Goal: Information Seeking & Learning: Compare options

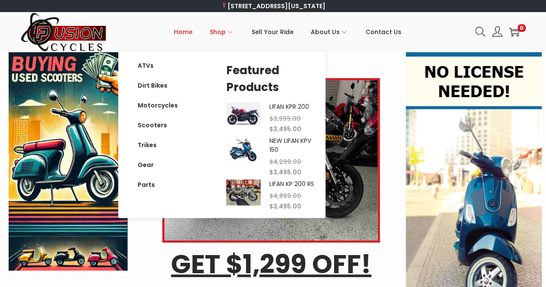
click at [216, 28] on span "Shop" at bounding box center [218, 32] width 16 height 22
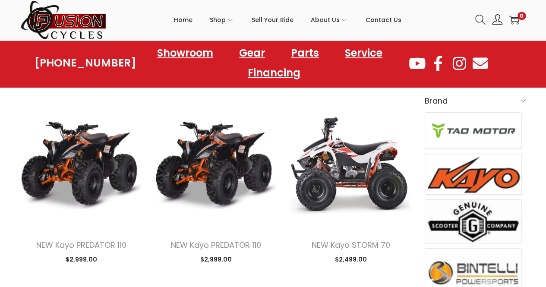
scroll to position [259, 0]
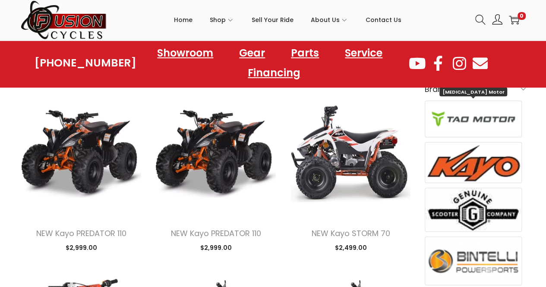
click at [471, 116] on img at bounding box center [473, 119] width 97 height 36
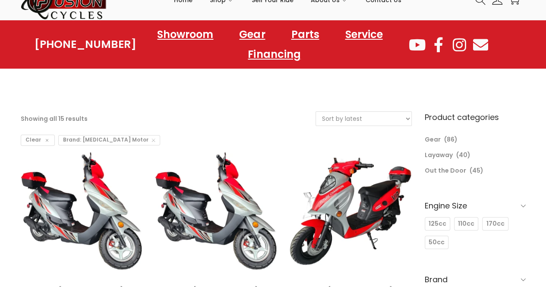
scroll to position [43, 0]
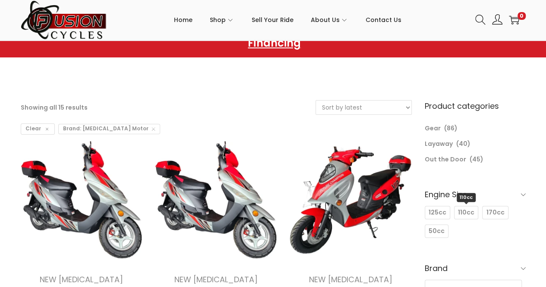
click at [465, 208] on span "110cc" at bounding box center [466, 212] width 16 height 9
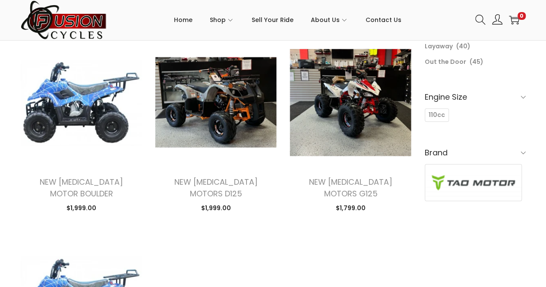
scroll to position [129, 0]
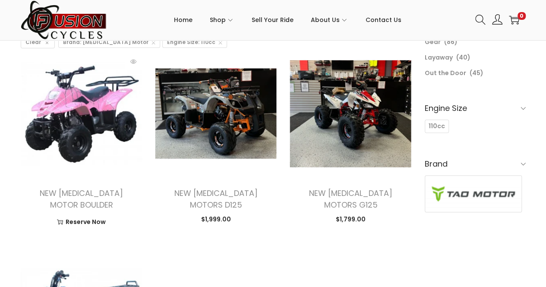
click at [110, 123] on img at bounding box center [82, 114] width 122 height 122
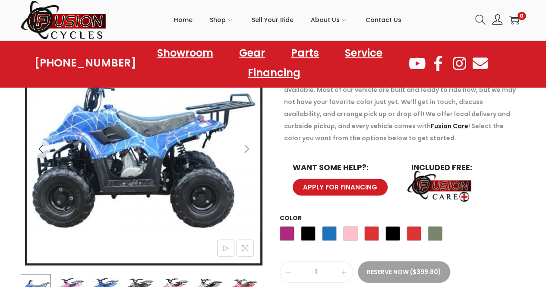
scroll to position [129, 0]
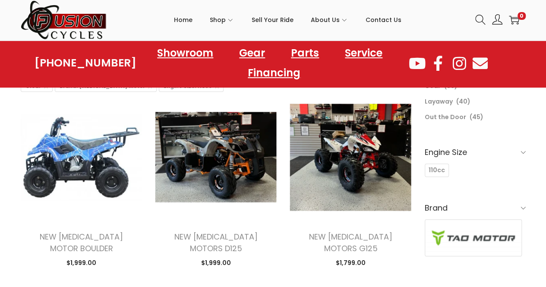
scroll to position [86, 0]
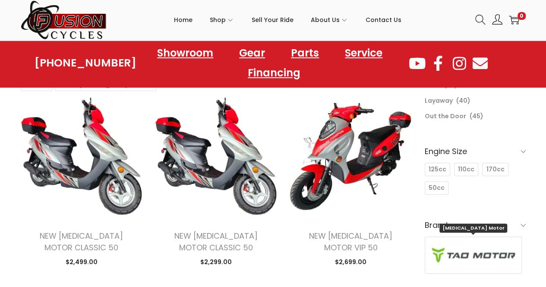
scroll to position [43, 0]
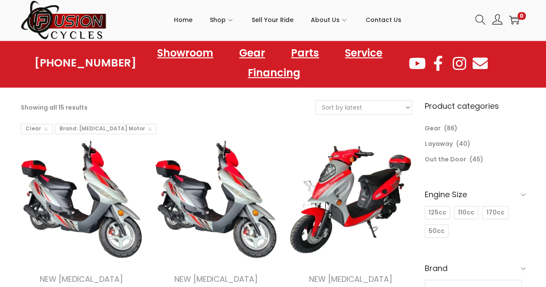
click at [441, 212] on span "125cc" at bounding box center [437, 212] width 18 height 9
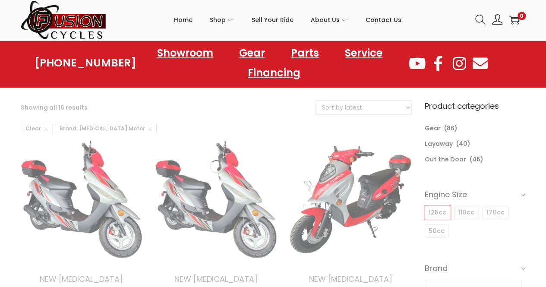
select select "date"
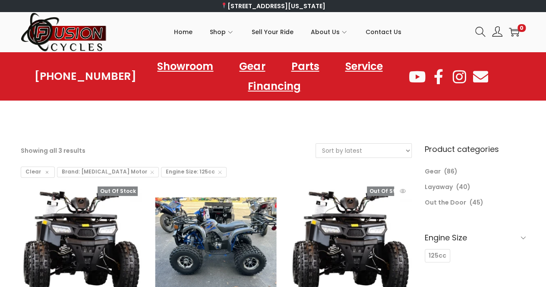
scroll to position [43, 0]
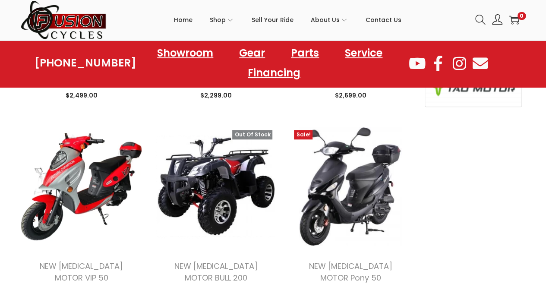
scroll to position [259, 0]
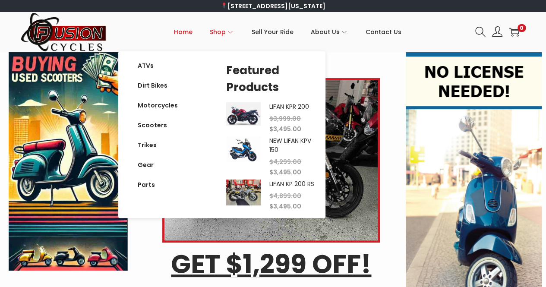
click at [222, 31] on span "Shop" at bounding box center [218, 32] width 16 height 22
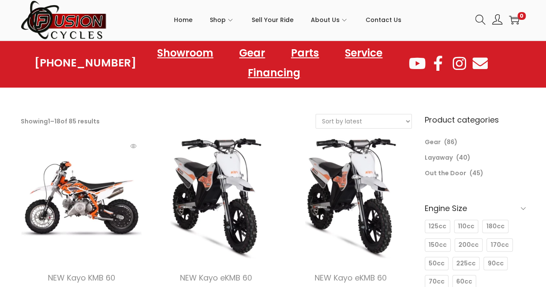
scroll to position [43, 0]
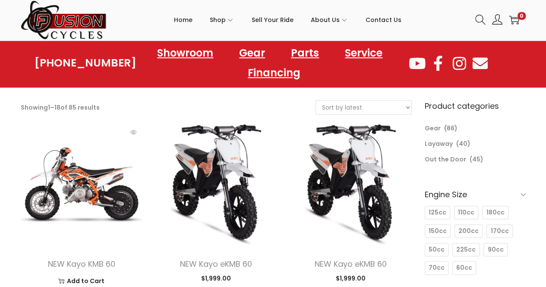
click at [87, 189] on img at bounding box center [82, 184] width 122 height 122
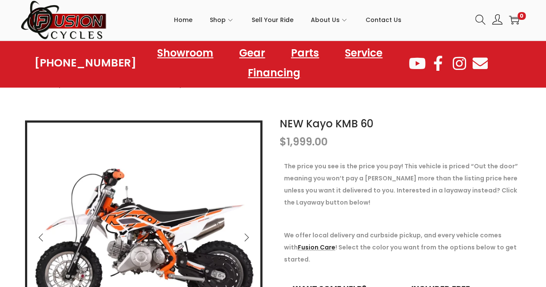
scroll to position [86, 0]
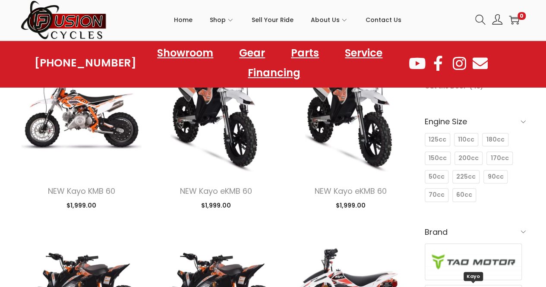
scroll to position [43, 0]
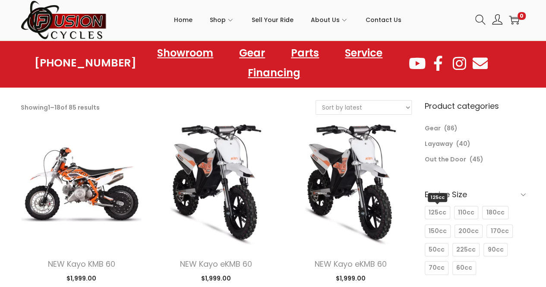
click at [435, 211] on span "125cc" at bounding box center [437, 212] width 18 height 9
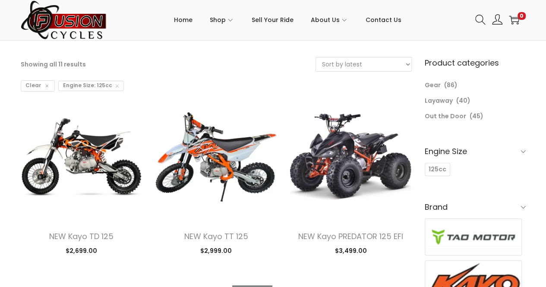
scroll to position [129, 0]
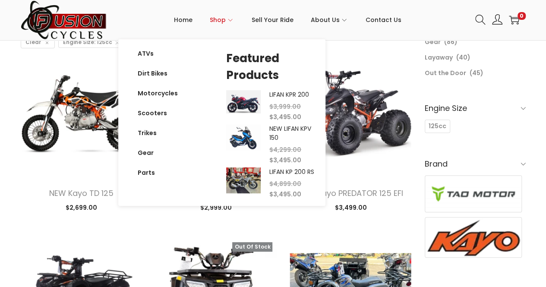
click at [226, 21] on span "Shop" at bounding box center [218, 20] width 16 height 22
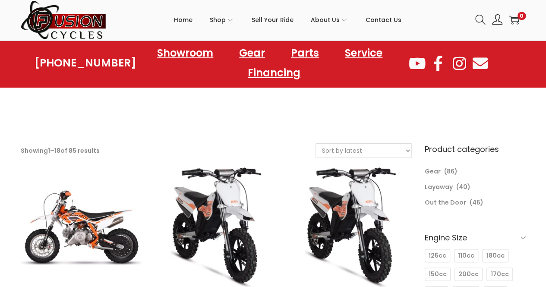
scroll to position [43, 0]
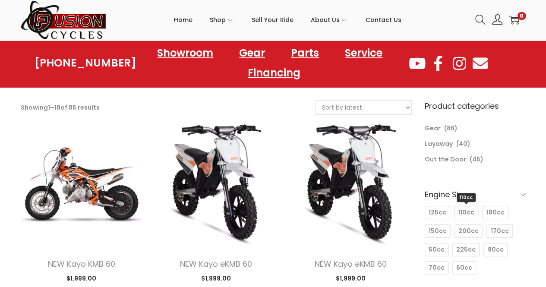
click at [465, 215] on span "110cc" at bounding box center [466, 212] width 16 height 9
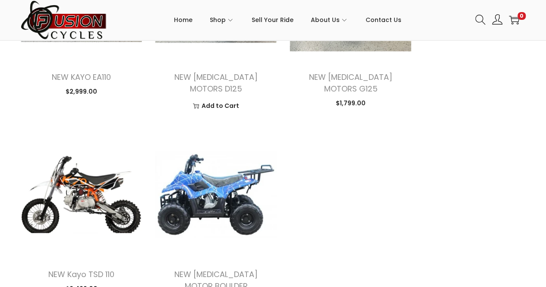
scroll to position [561, 0]
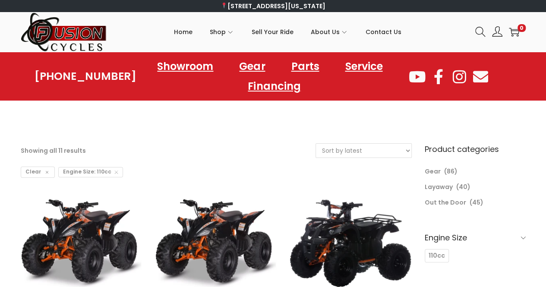
click at [109, 170] on span "Engine Size: 110cc" at bounding box center [90, 172] width 65 height 10
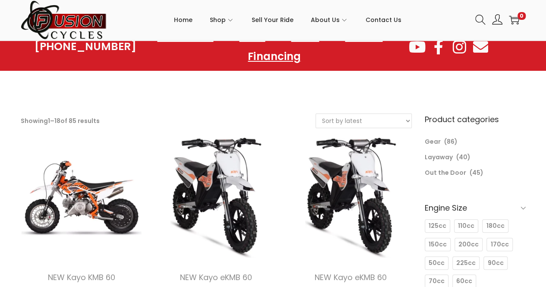
scroll to position [43, 0]
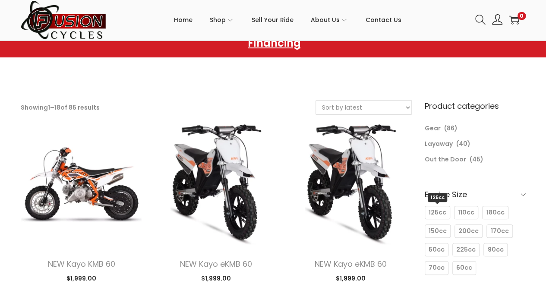
click at [439, 208] on span "125cc" at bounding box center [437, 212] width 18 height 9
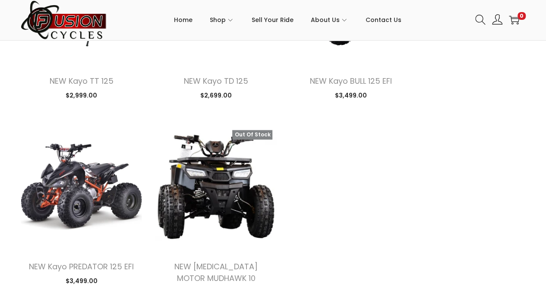
scroll to position [604, 0]
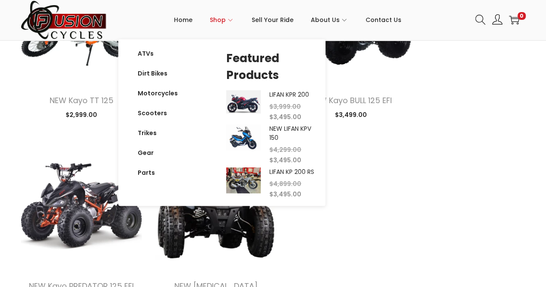
click at [220, 23] on span "Shop" at bounding box center [218, 20] width 16 height 22
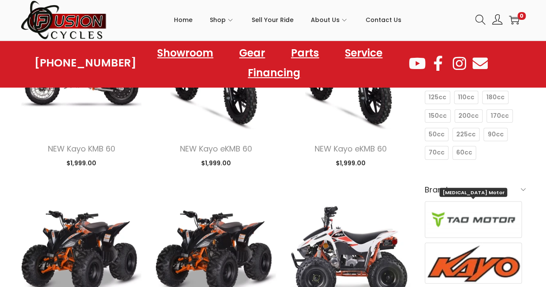
scroll to position [129, 0]
